Goal: Transaction & Acquisition: Purchase product/service

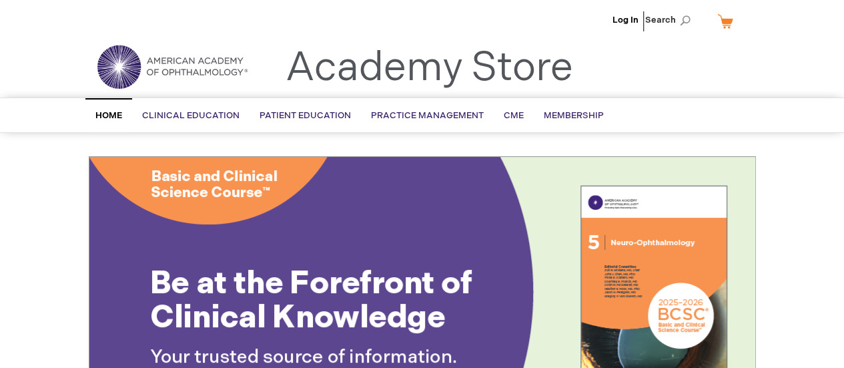
click at [554, 121] on link "Membership" at bounding box center [574, 115] width 80 height 33
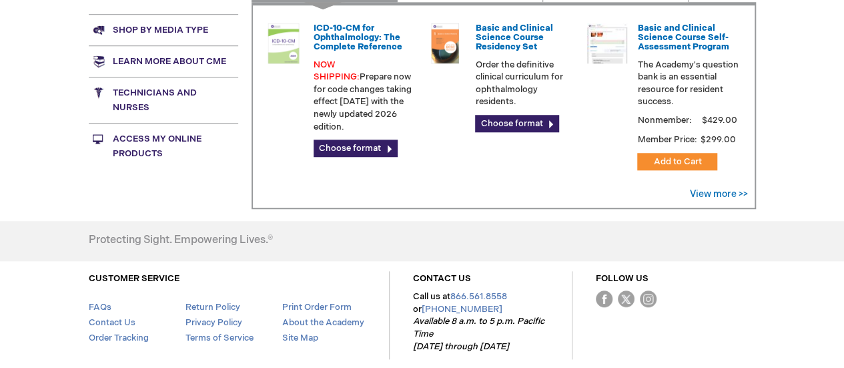
scroll to position [522, 0]
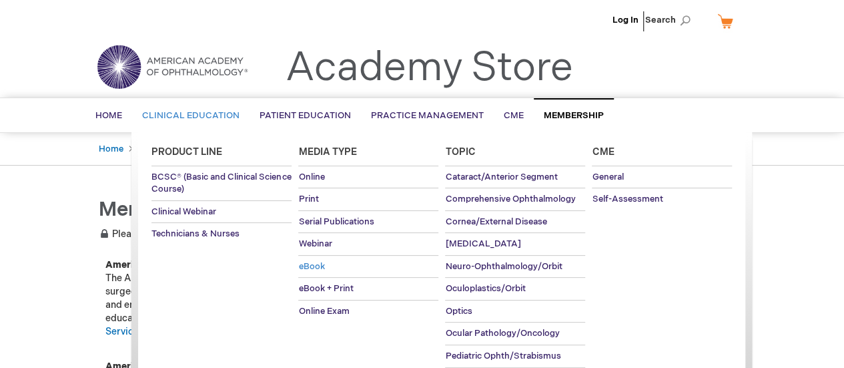
click at [315, 265] on span "eBook" at bounding box center [311, 266] width 26 height 11
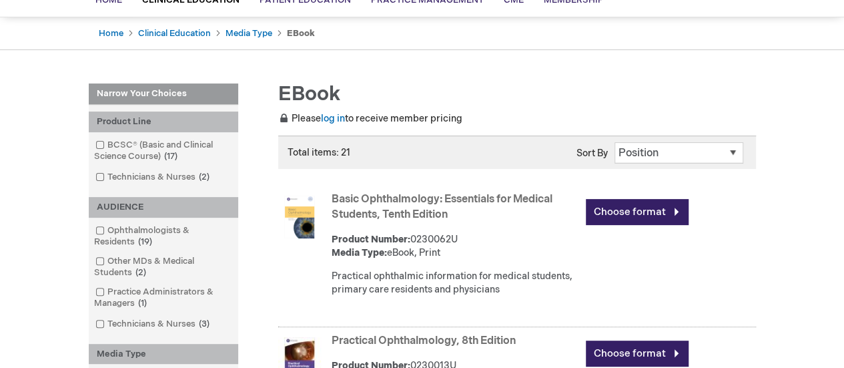
scroll to position [116, 0]
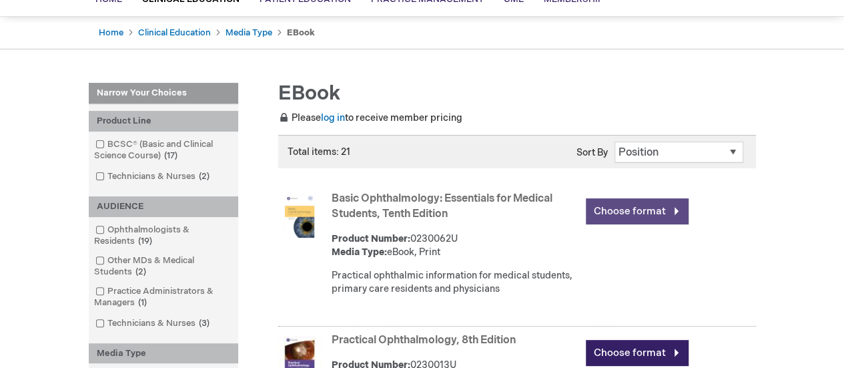
click at [674, 211] on link "Choose format" at bounding box center [637, 211] width 103 height 26
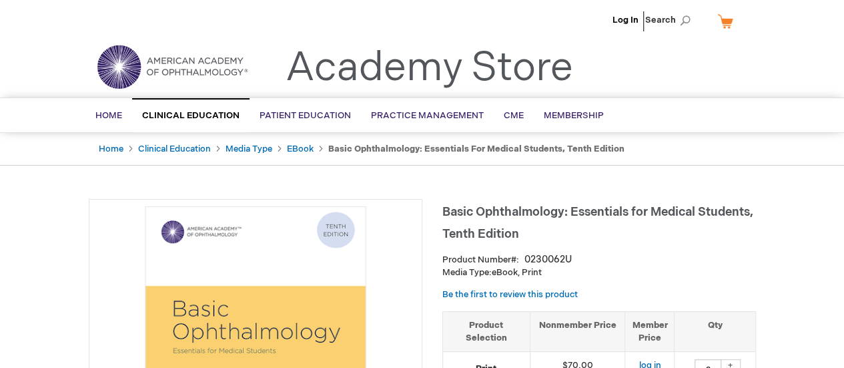
click at [132, 63] on img at bounding box center [172, 67] width 160 height 48
